Goal: Navigation & Orientation: Find specific page/section

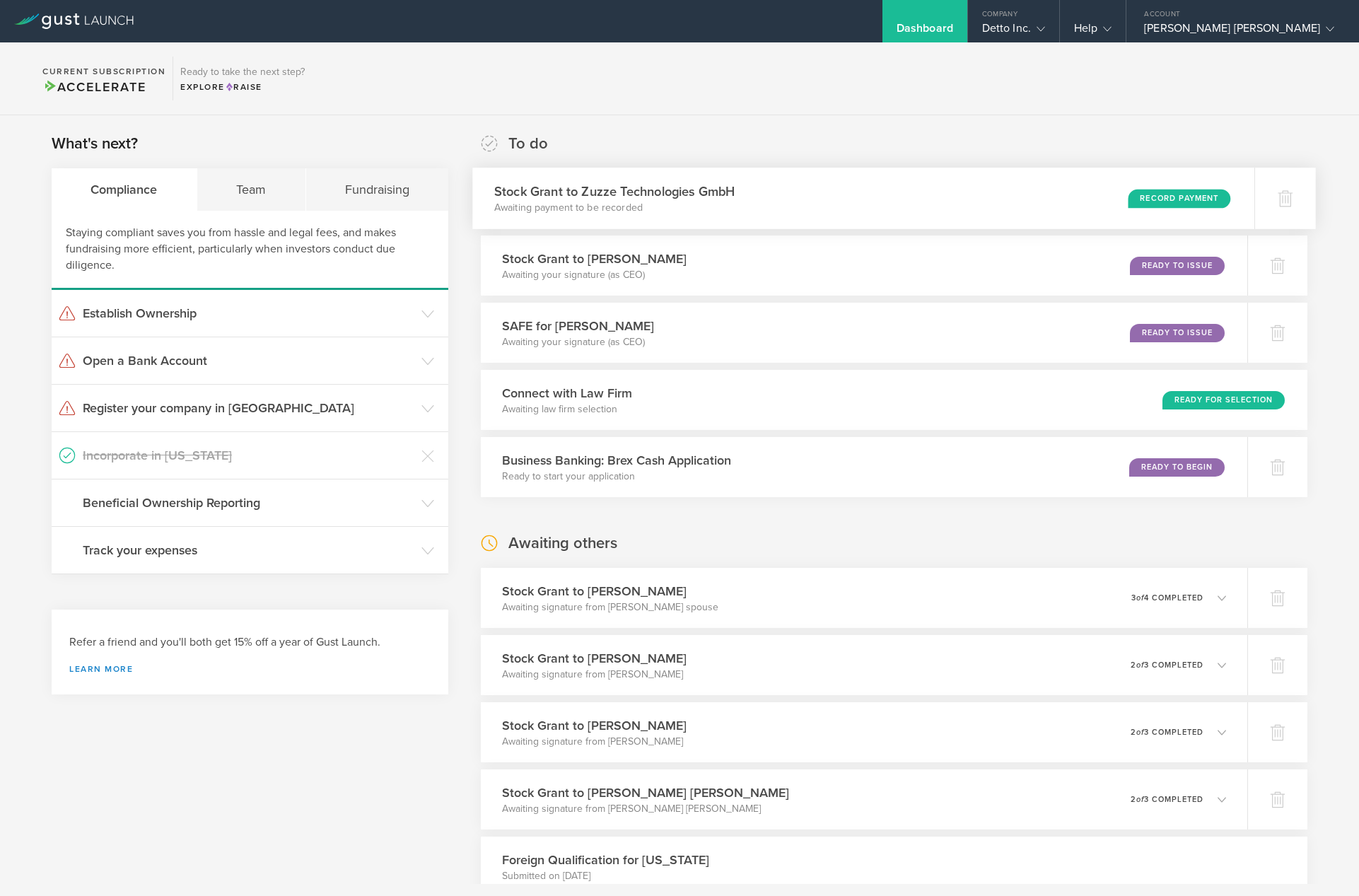
click at [676, 195] on h3 "Stock Grant to Zuzze Technologies GmbH" at bounding box center [614, 191] width 241 height 19
click at [269, 195] on div "Team" at bounding box center [251, 190] width 108 height 42
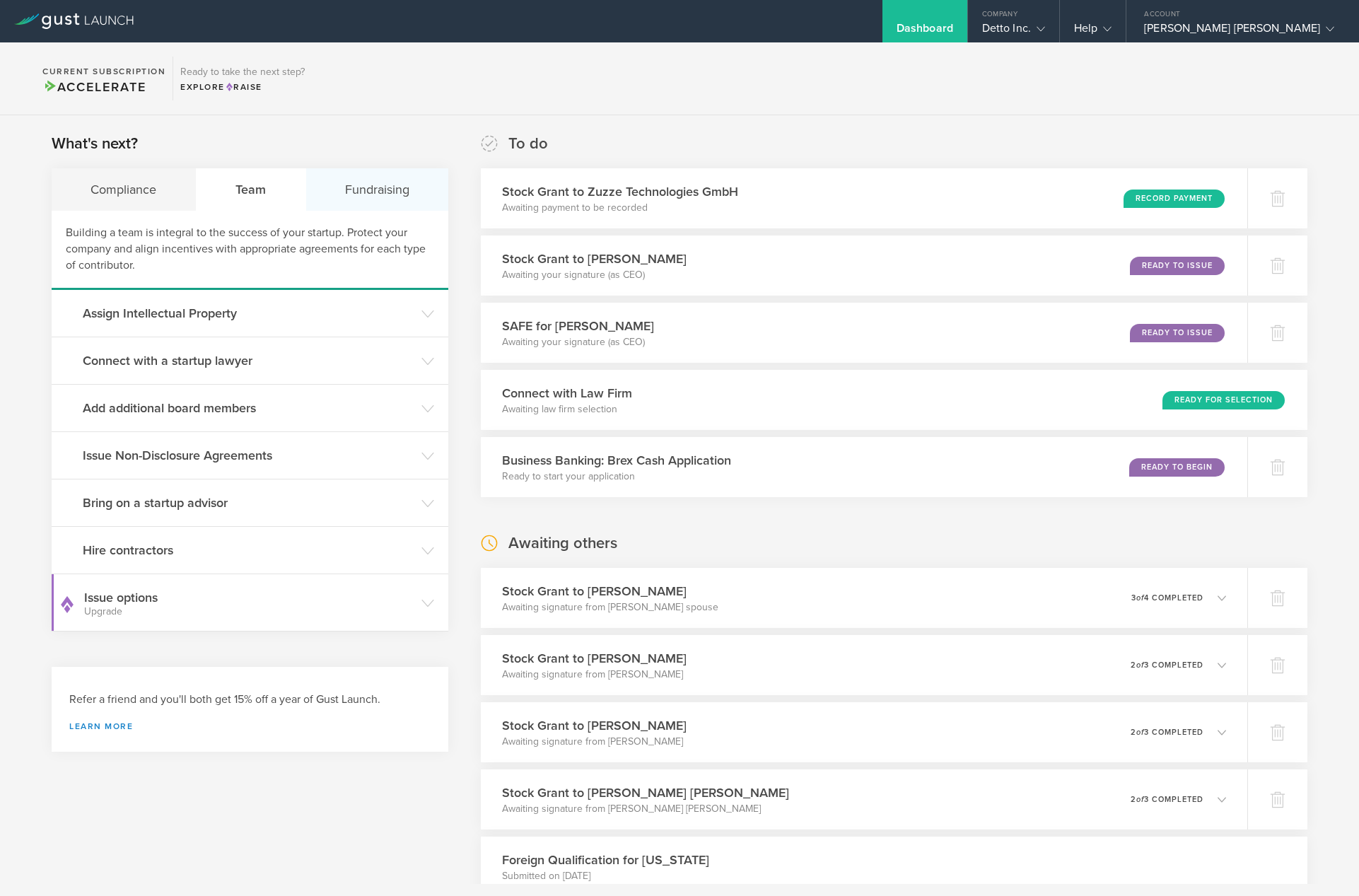
click at [329, 190] on div "Fundraising" at bounding box center [377, 190] width 143 height 42
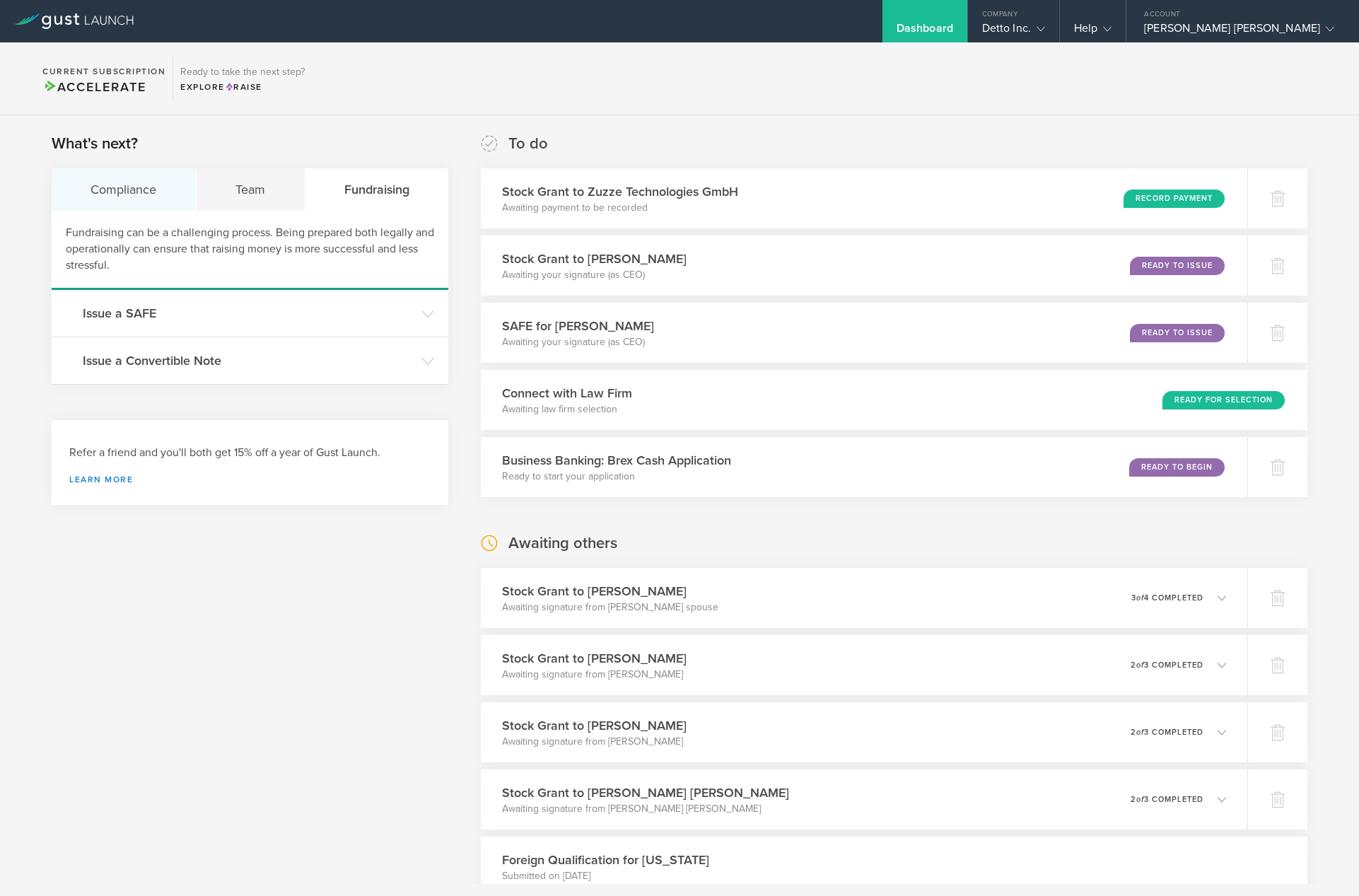
click at [147, 187] on div "Compliance" at bounding box center [124, 190] width 145 height 42
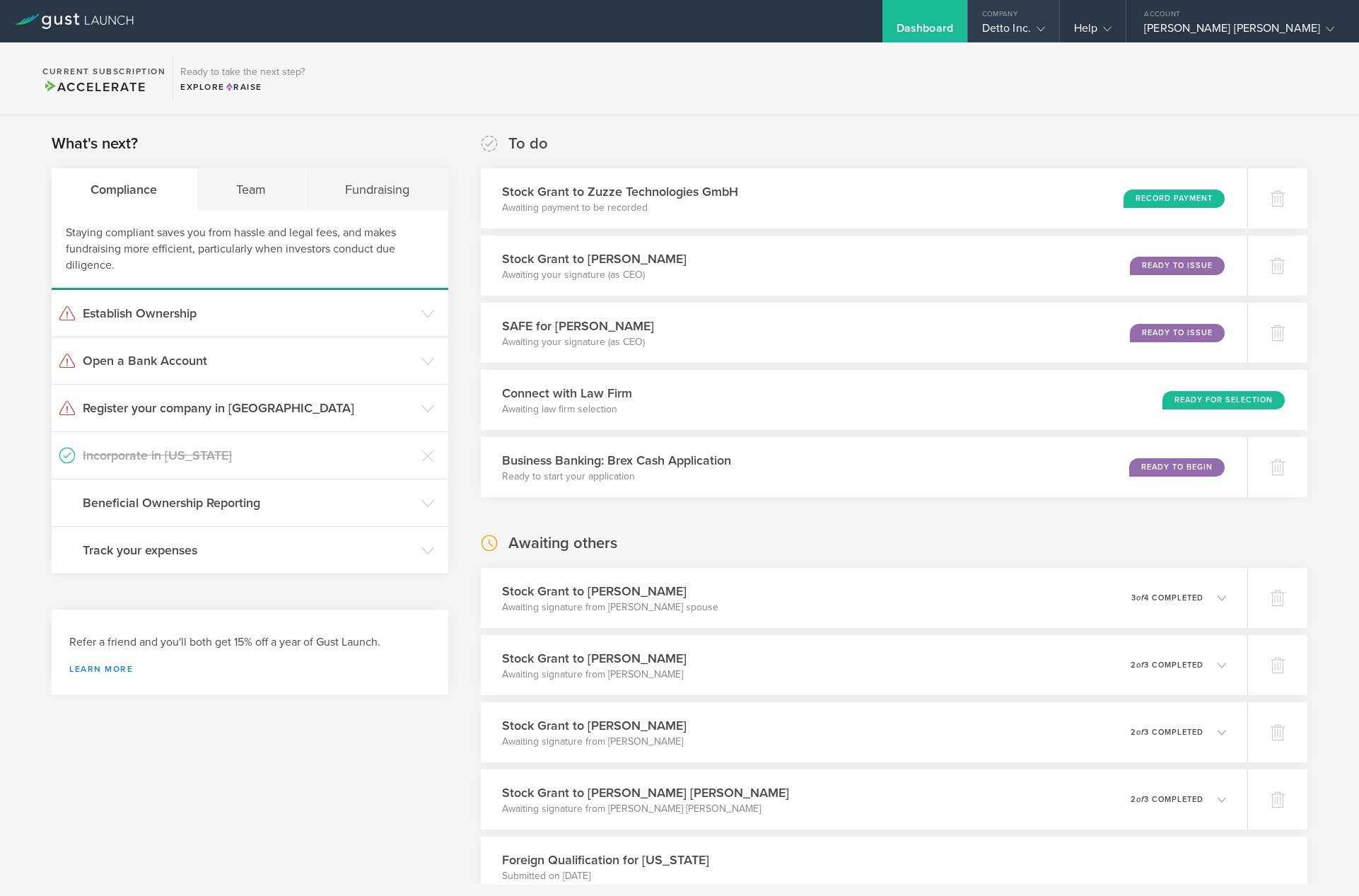
click at [1045, 32] on icon at bounding box center [1041, 29] width 9 height 9
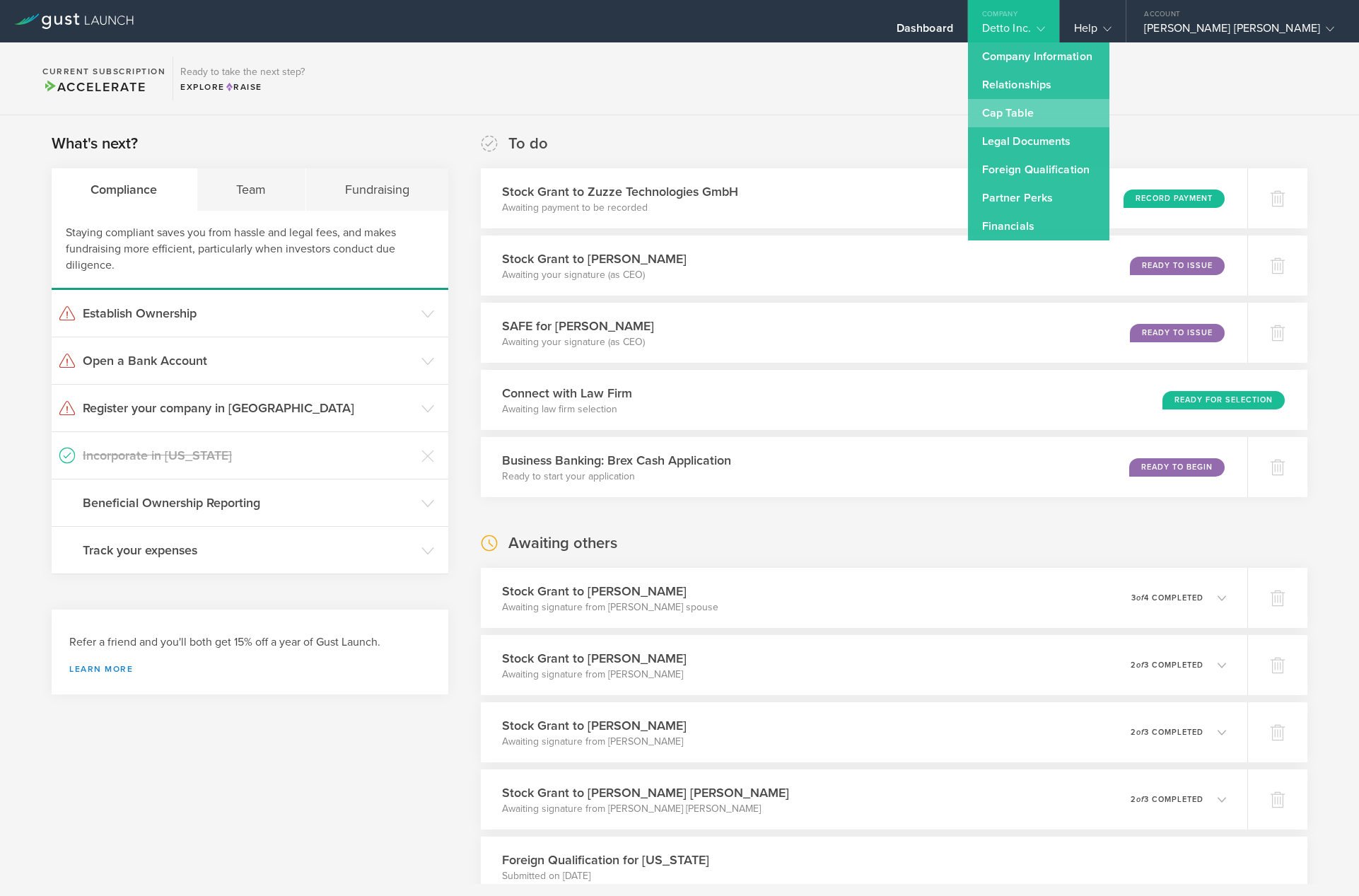
click at [1090, 115] on link "Cap Table" at bounding box center [1039, 113] width 141 height 28
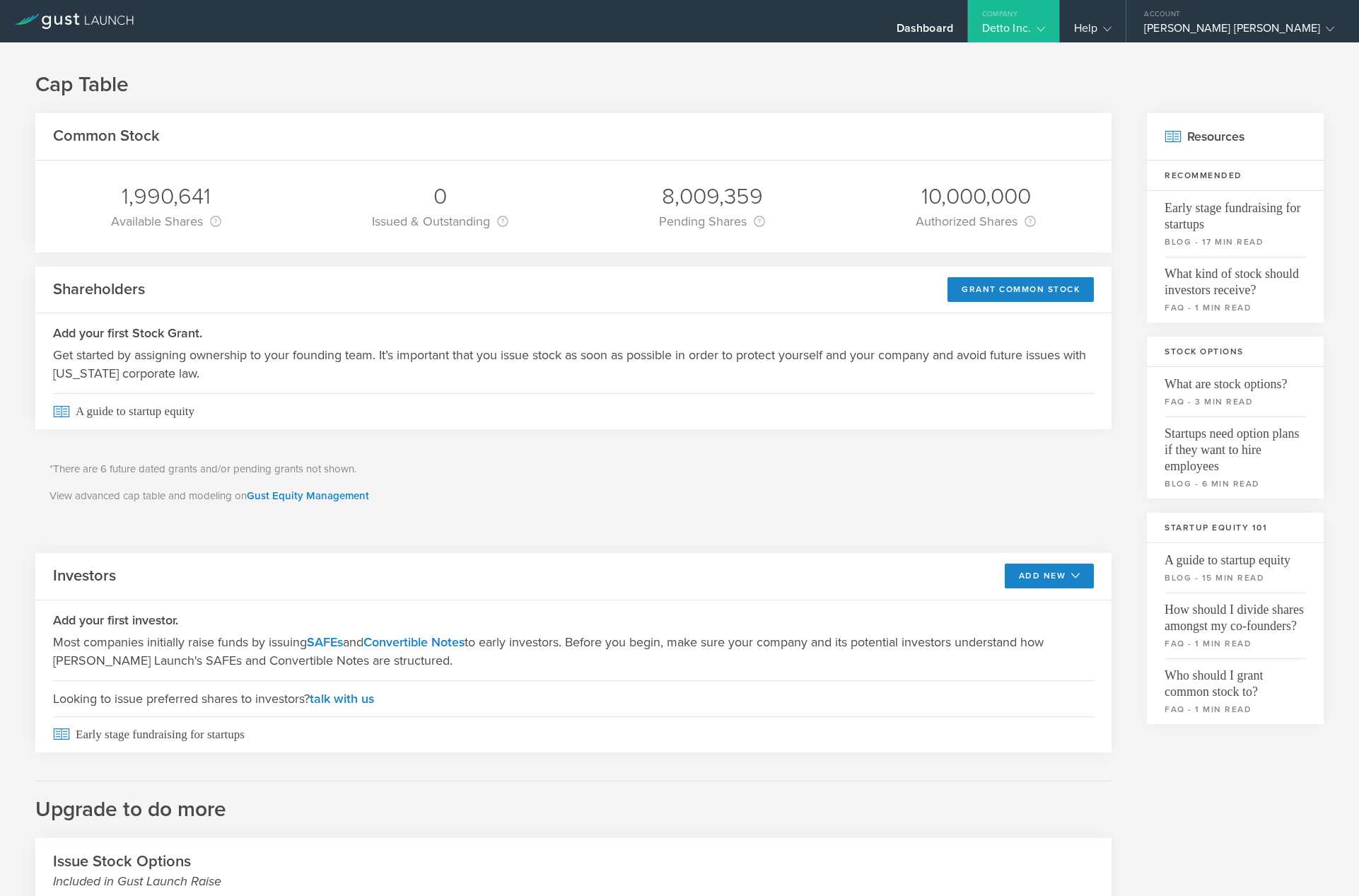
click at [1045, 27] on icon at bounding box center [1041, 29] width 9 height 9
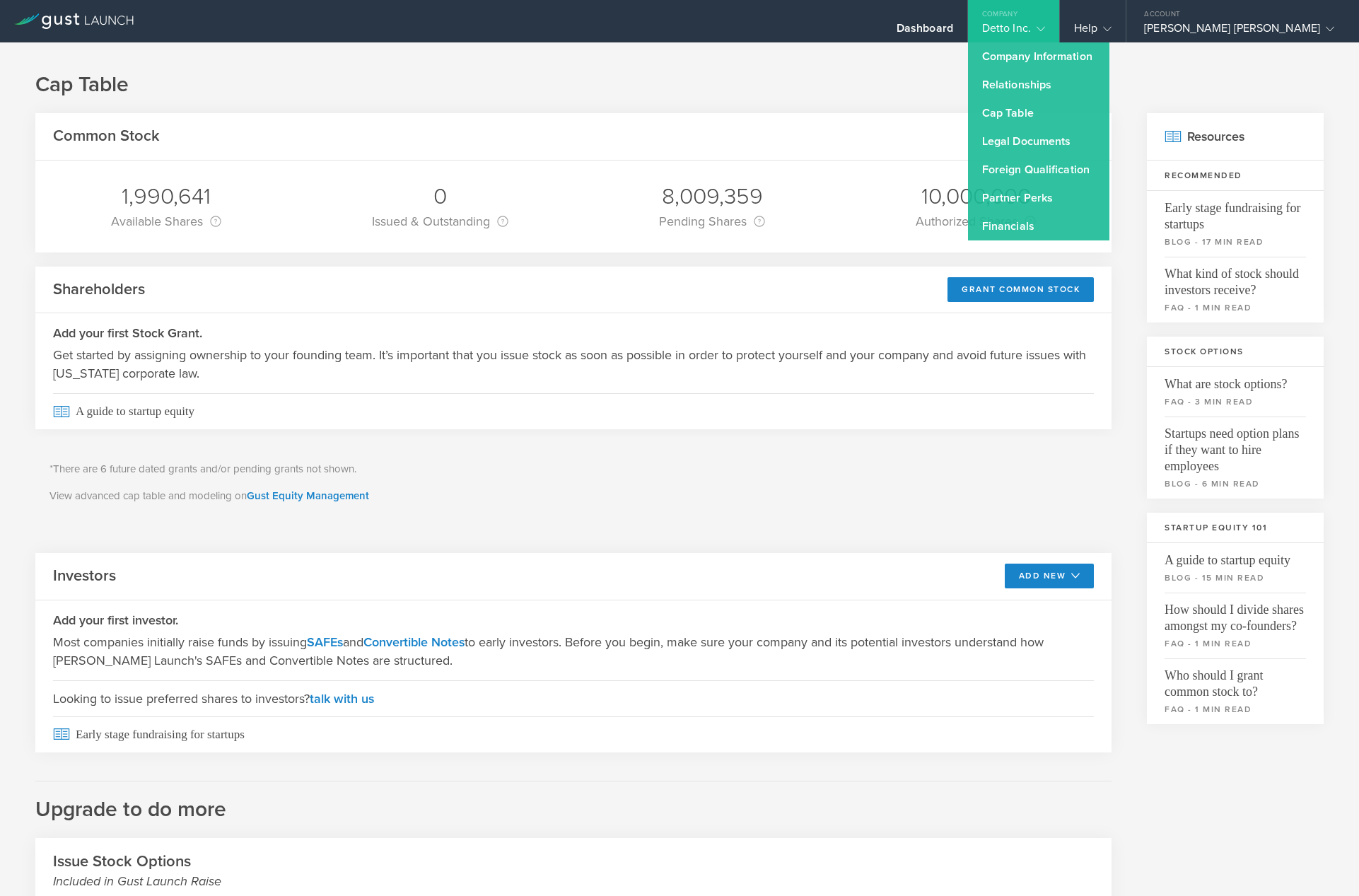
click at [869, 104] on div "Cap Table Common Stock 1,990,641 Available Shares This is the number of shares …" at bounding box center [679, 556] width 1359 height 1027
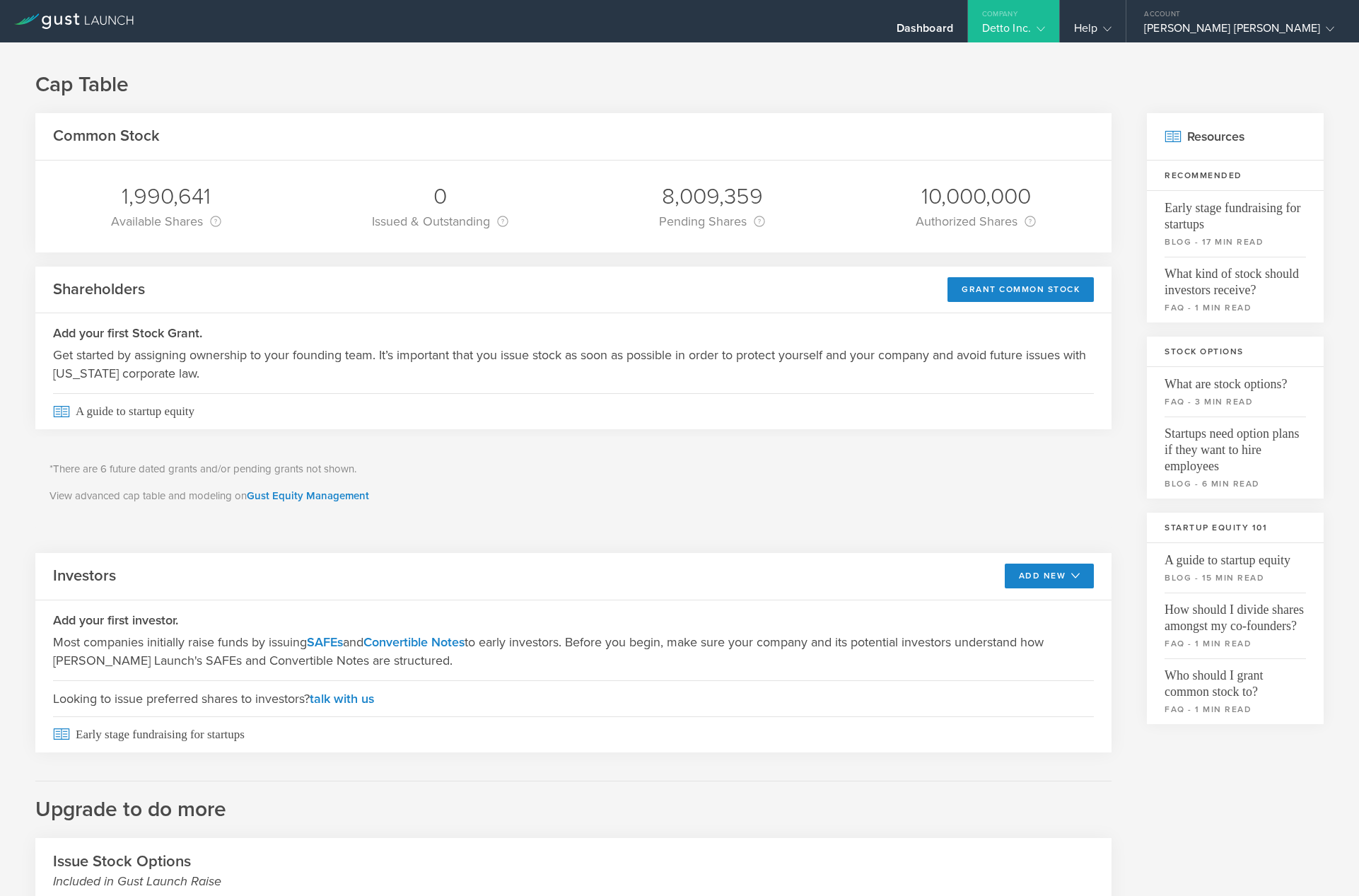
click at [626, 205] on div "1,990,641 Available Shares This is the number of shares that the company has av…" at bounding box center [573, 206] width 1076 height 92
click at [953, 30] on div "Dashboard" at bounding box center [925, 32] width 56 height 21
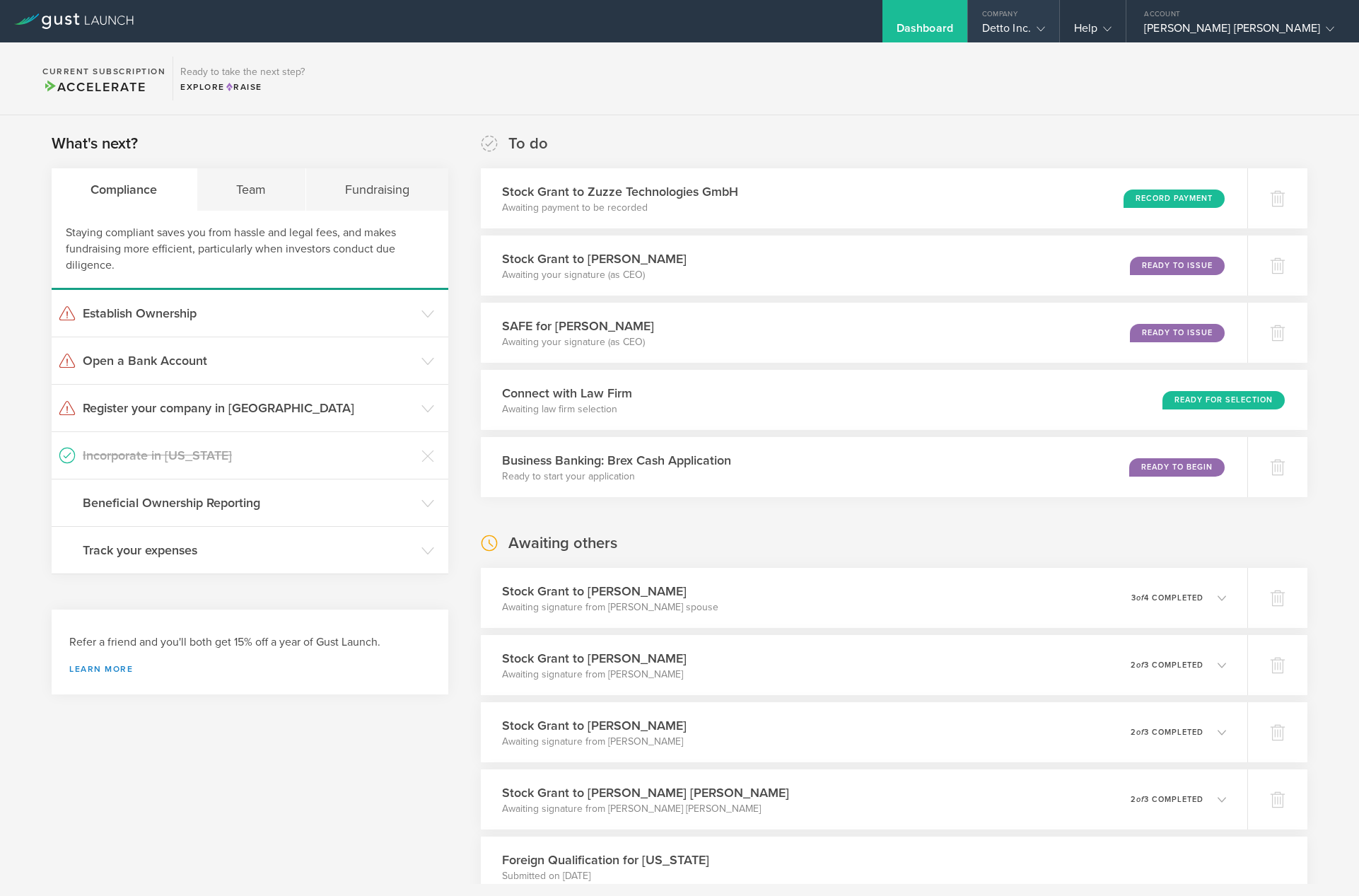
click at [1045, 26] on div "Detto Inc." at bounding box center [1013, 32] width 63 height 21
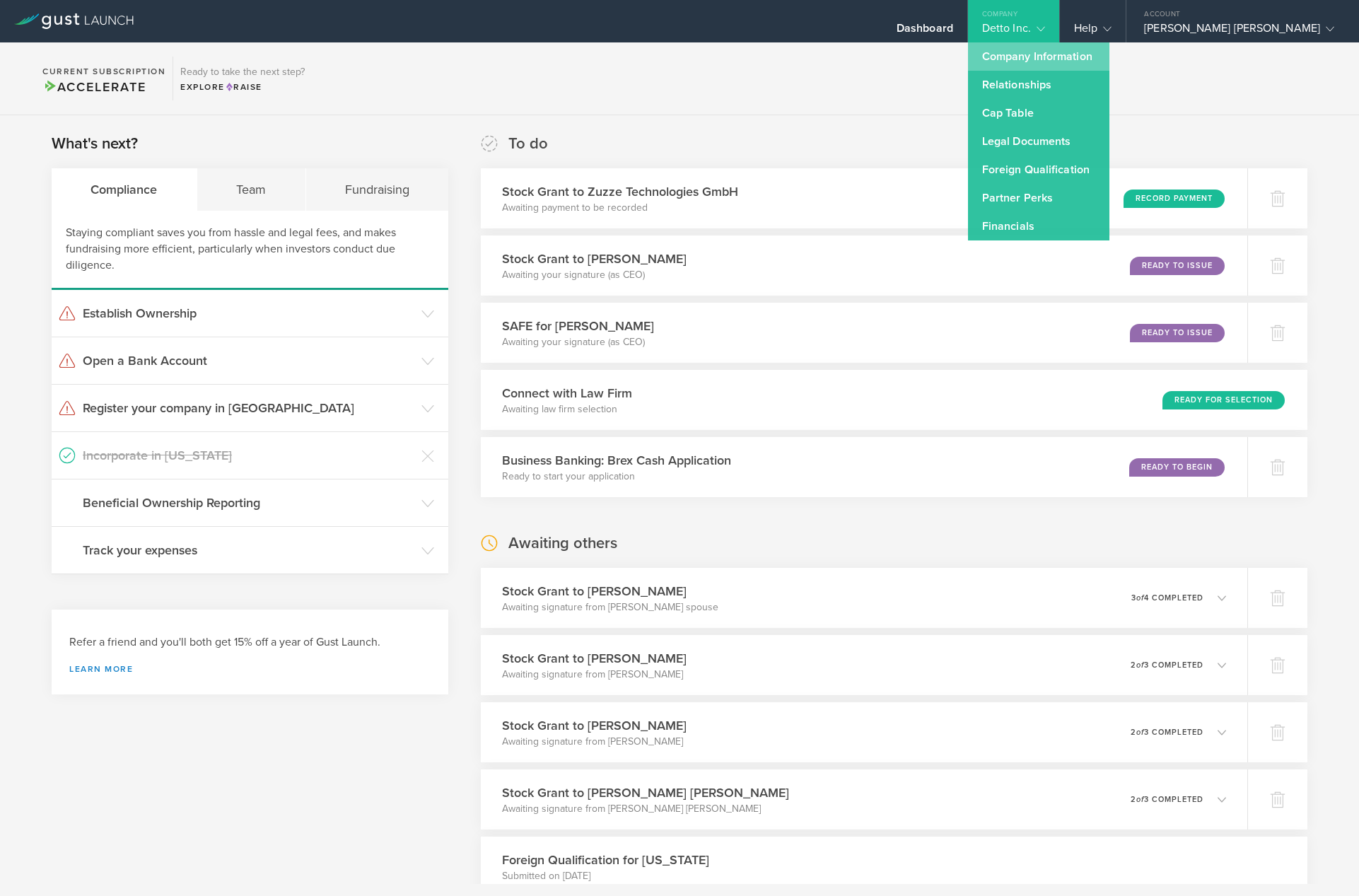
click at [1103, 57] on link "Company Information" at bounding box center [1039, 56] width 141 height 28
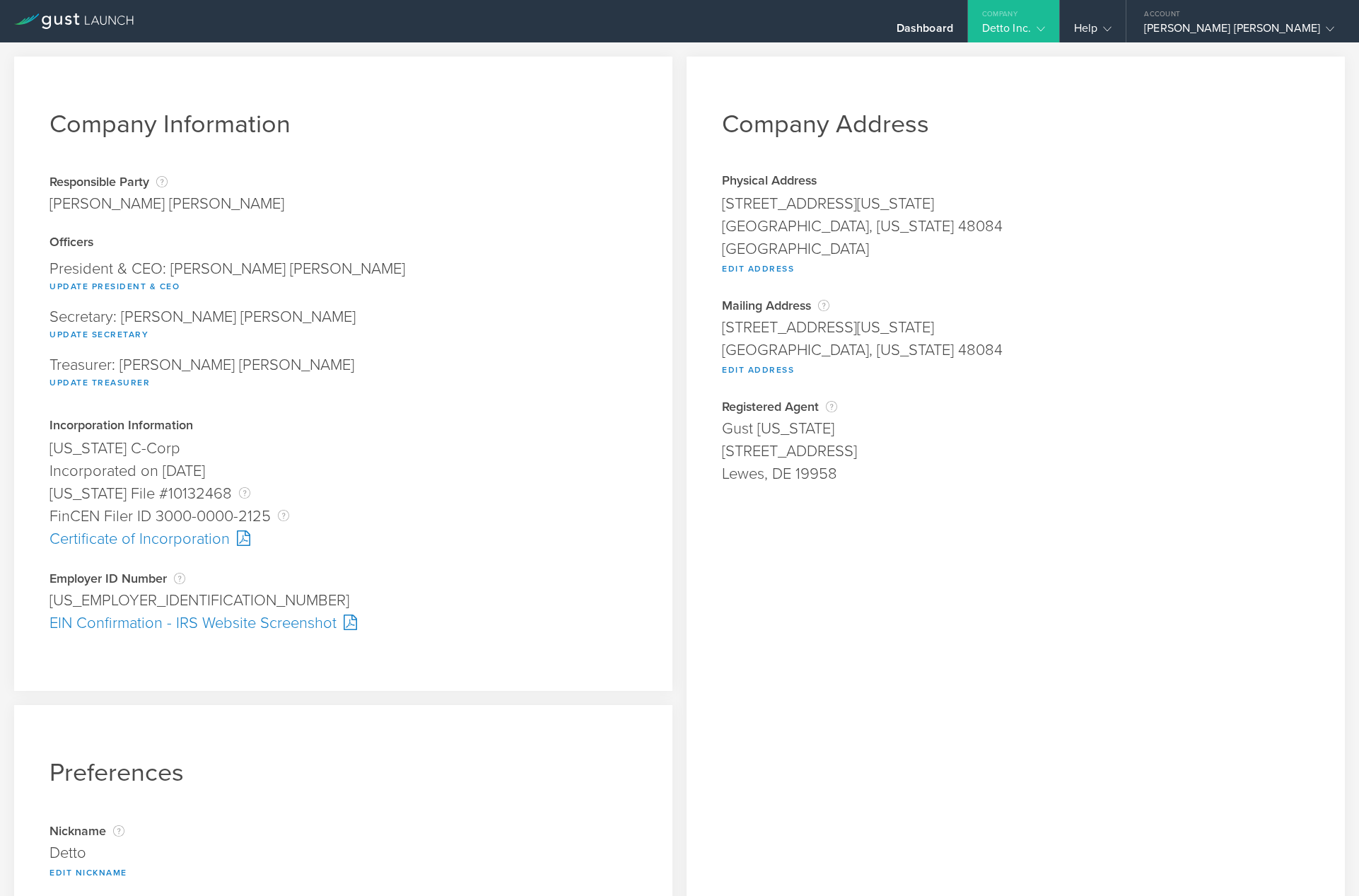
click at [1045, 30] on icon at bounding box center [1041, 29] width 9 height 9
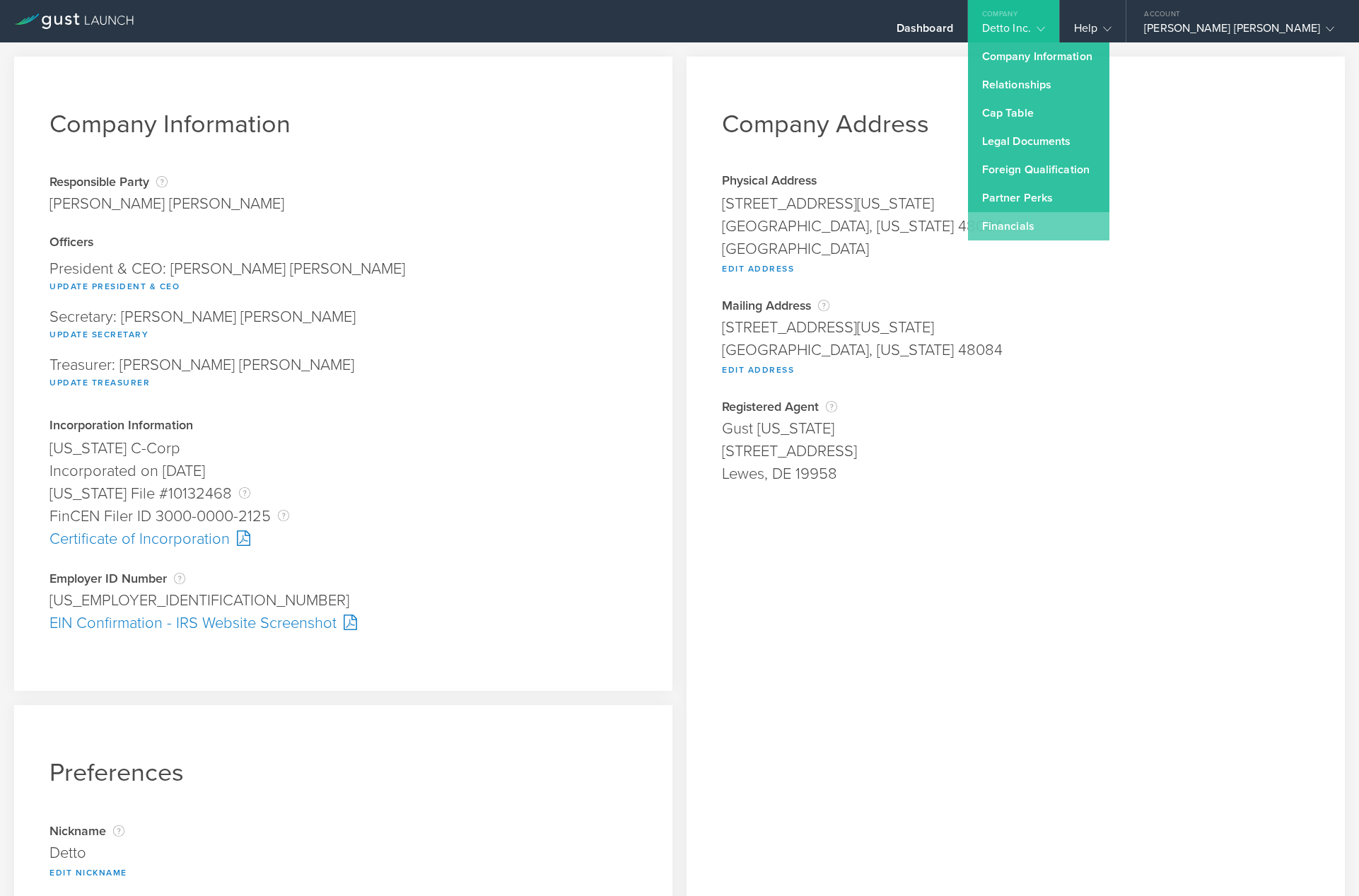
click at [1076, 222] on link "Financials" at bounding box center [1039, 227] width 141 height 28
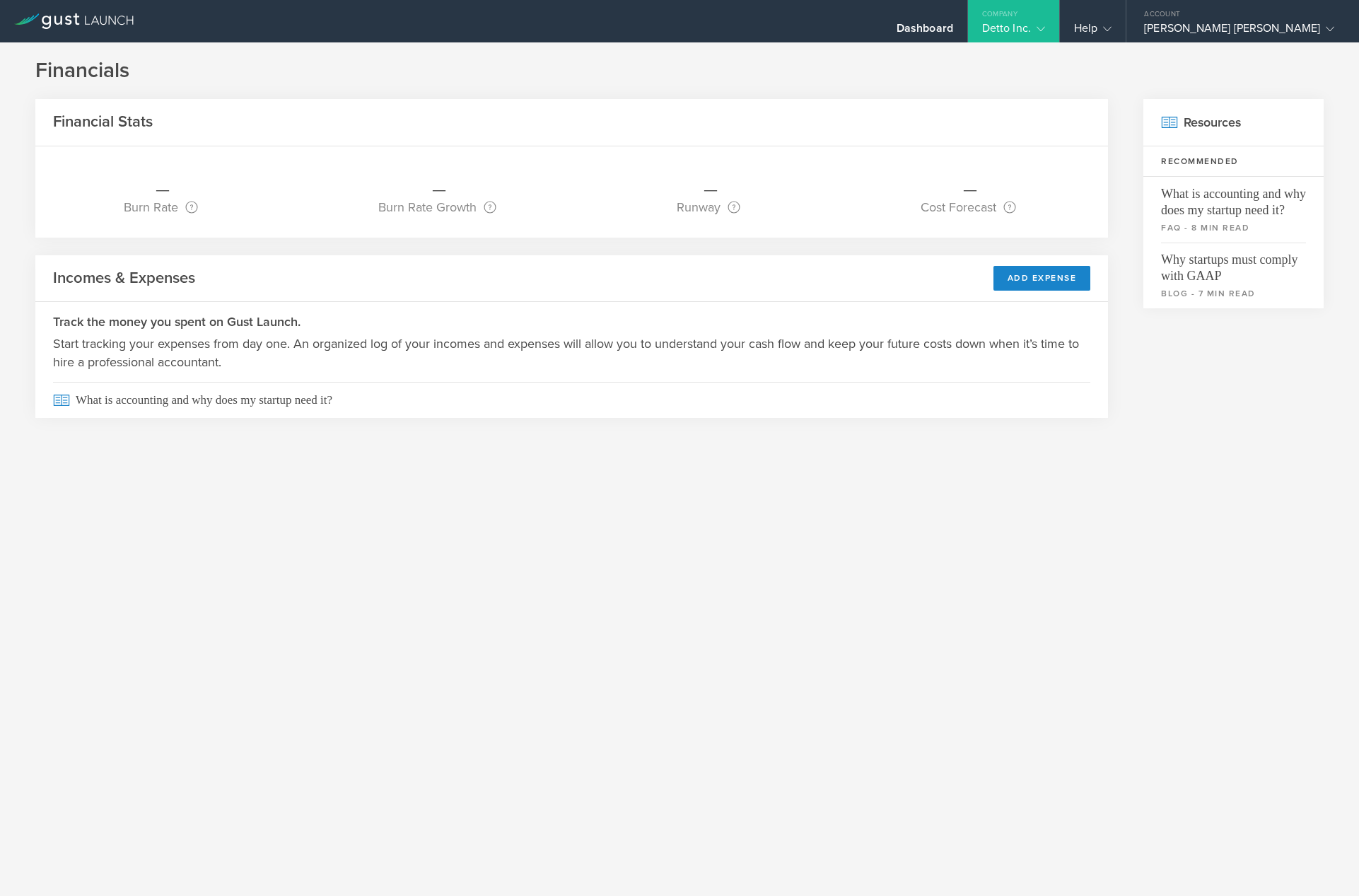
click at [1045, 26] on icon at bounding box center [1041, 29] width 9 height 9
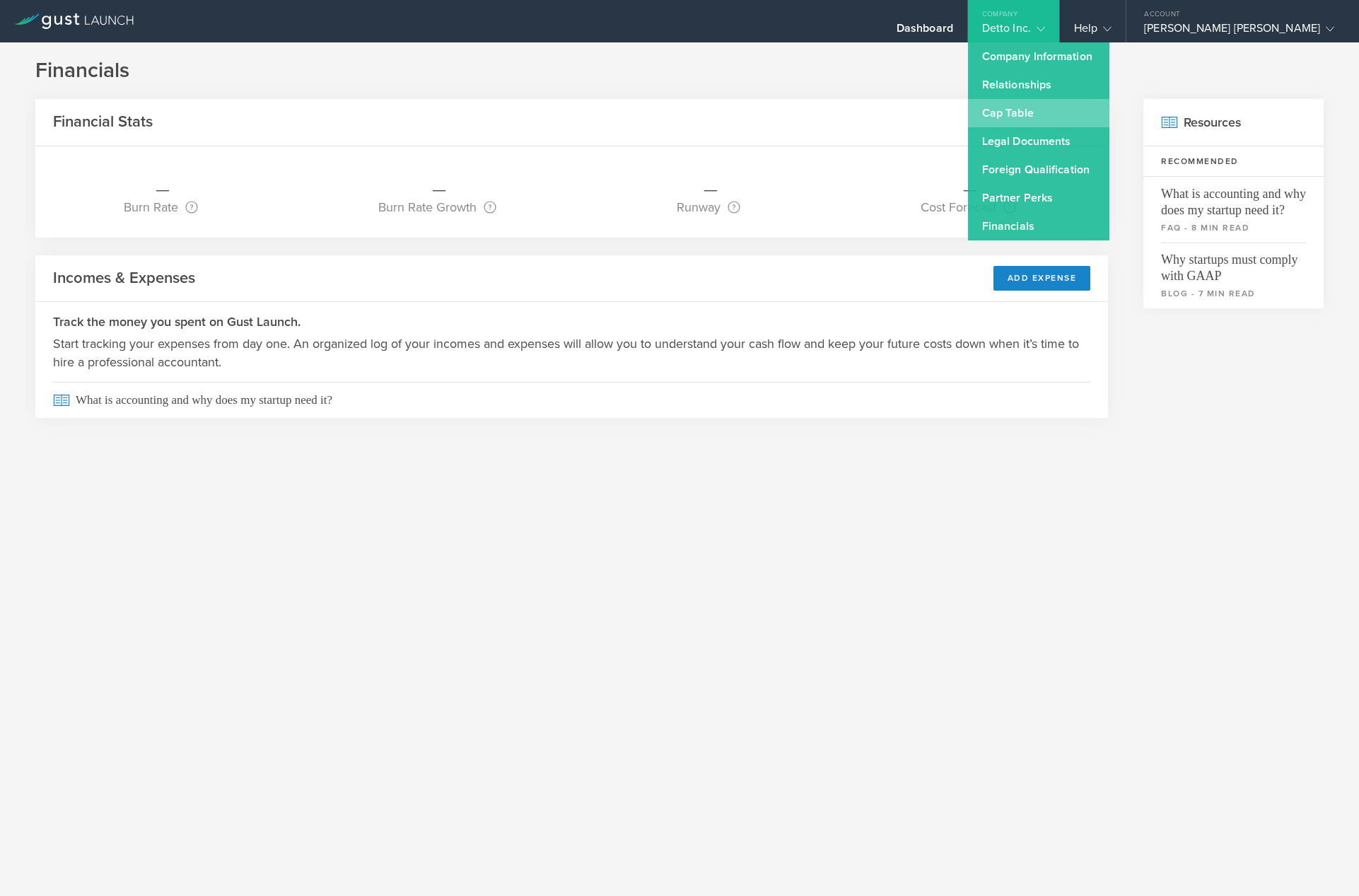
click at [1097, 116] on link "Cap Table" at bounding box center [1039, 113] width 141 height 28
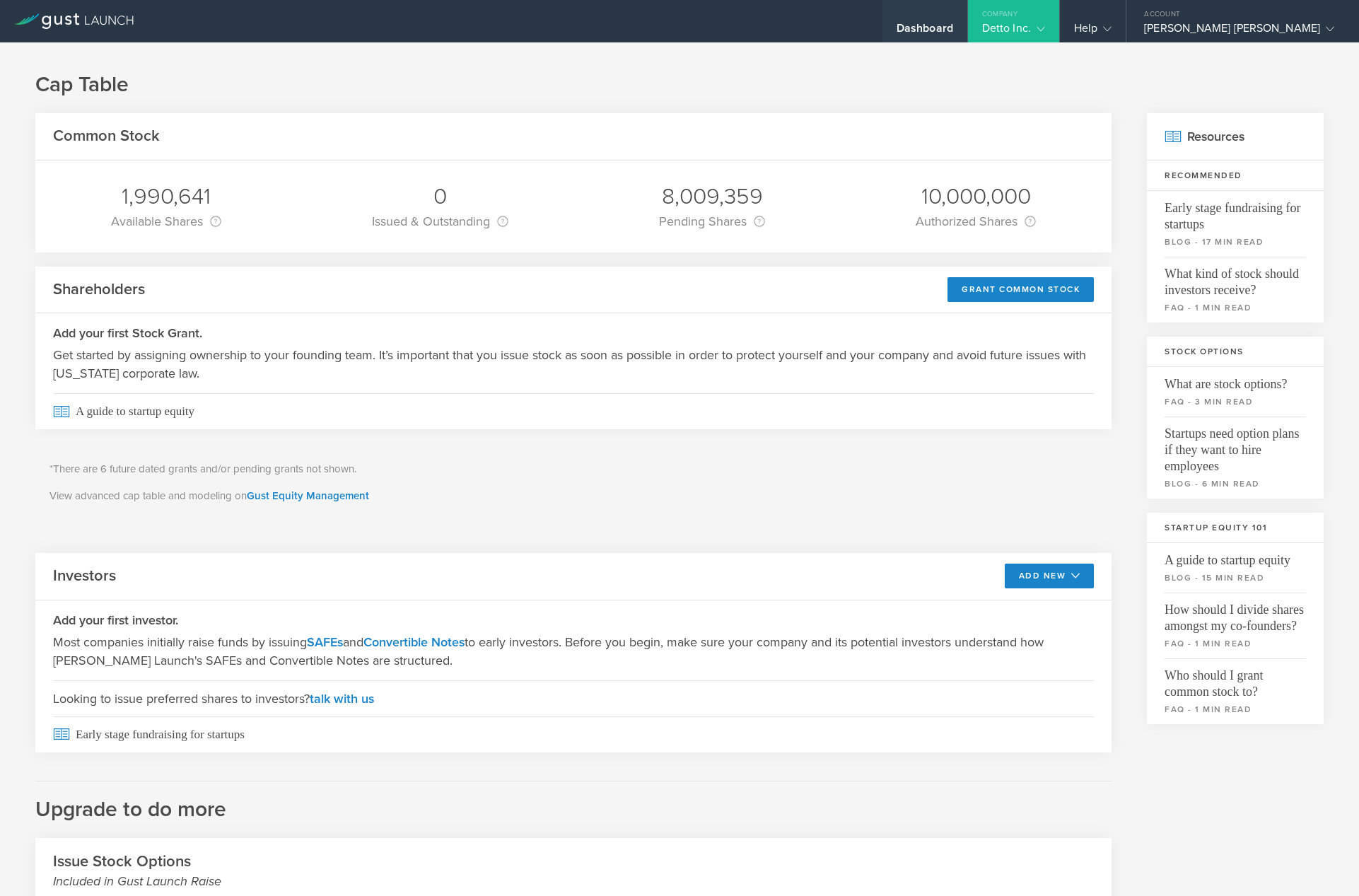
click at [953, 31] on div "Dashboard" at bounding box center [925, 32] width 56 height 21
